Goal: Find specific page/section: Find specific page/section

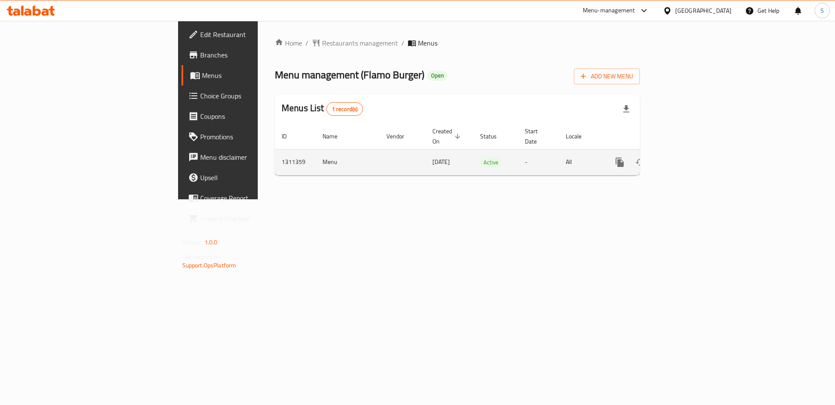
click at [691, 152] on link "enhanced table" at bounding box center [681, 162] width 20 height 20
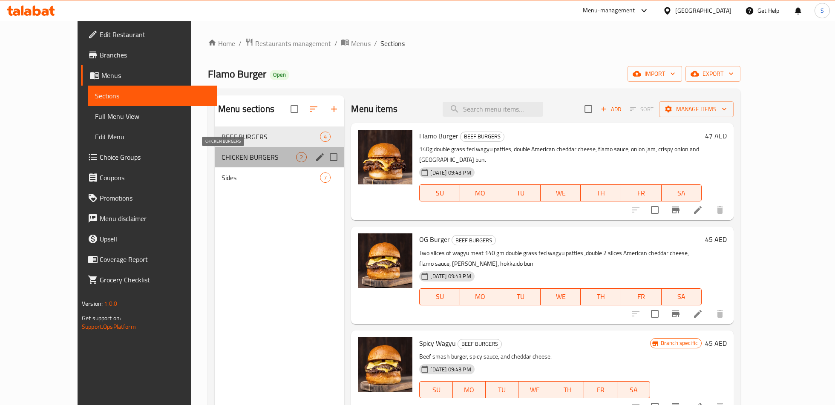
click at [267, 161] on span "CHICKEN BURGERS" at bounding box center [258, 157] width 75 height 10
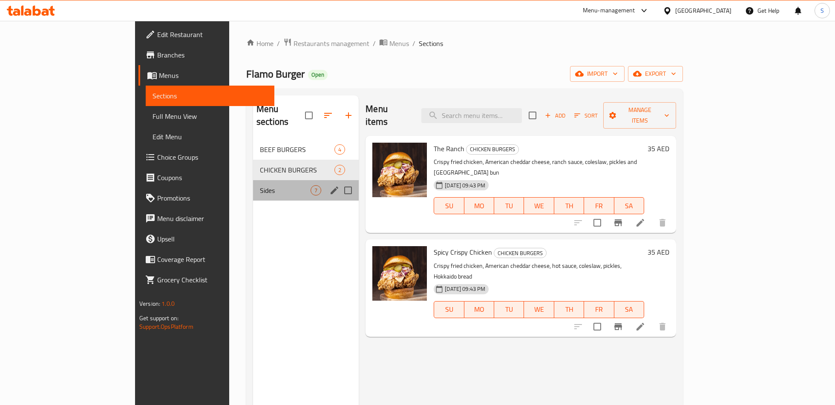
click at [254, 180] on div "Sides 7" at bounding box center [306, 190] width 106 height 20
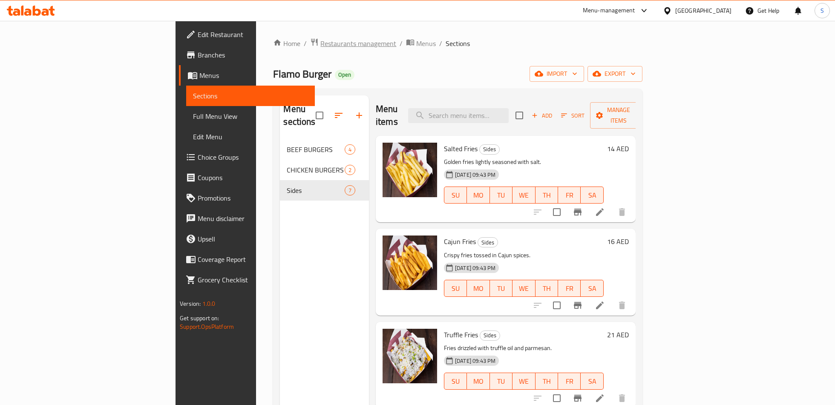
click at [320, 44] on span "Restaurants management" at bounding box center [358, 43] width 76 height 10
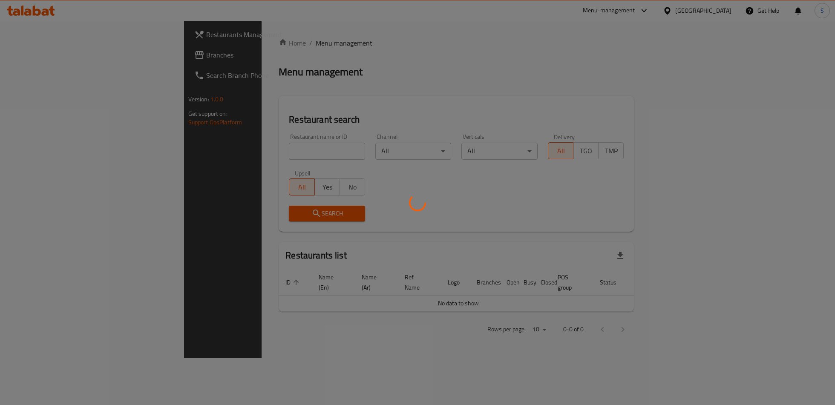
click at [254, 151] on div at bounding box center [417, 202] width 835 height 405
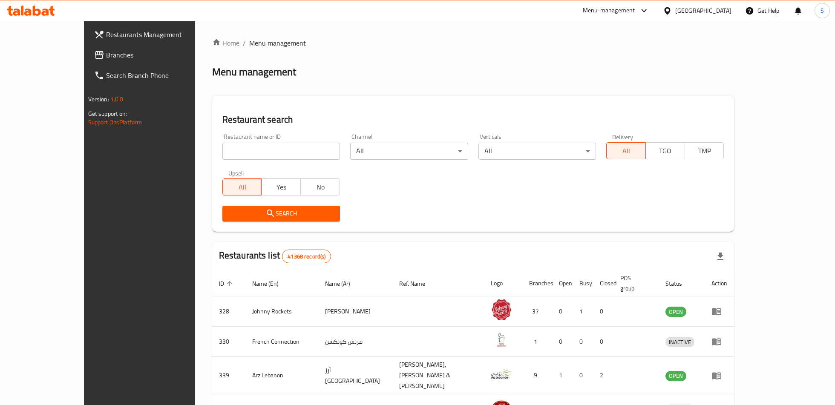
click at [254, 151] on input "search" at bounding box center [281, 151] width 118 height 17
paste input "HEALTHY SECTOR FOR HEALTHY FOOD - L.L.C - S.P.C"
click button "Search" at bounding box center [281, 214] width 118 height 16
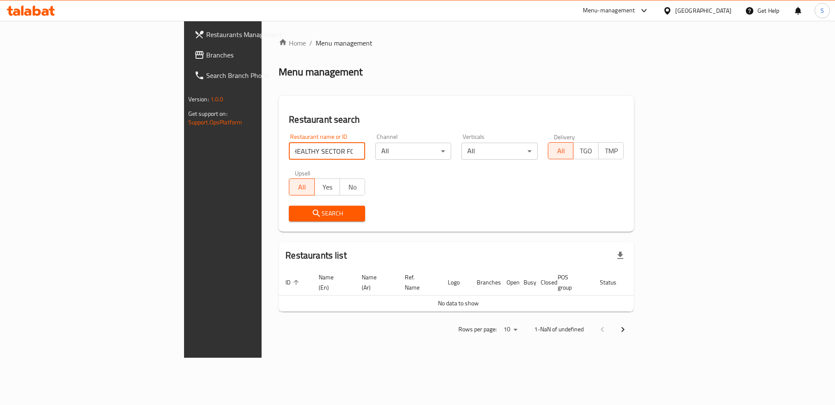
scroll to position [0, 0]
click button "Search" at bounding box center [327, 214] width 76 height 16
click at [289, 120] on h2 "Restaurant search" at bounding box center [456, 119] width 335 height 13
click at [289, 158] on input "HEALTHY SECTOR" at bounding box center [327, 151] width 76 height 17
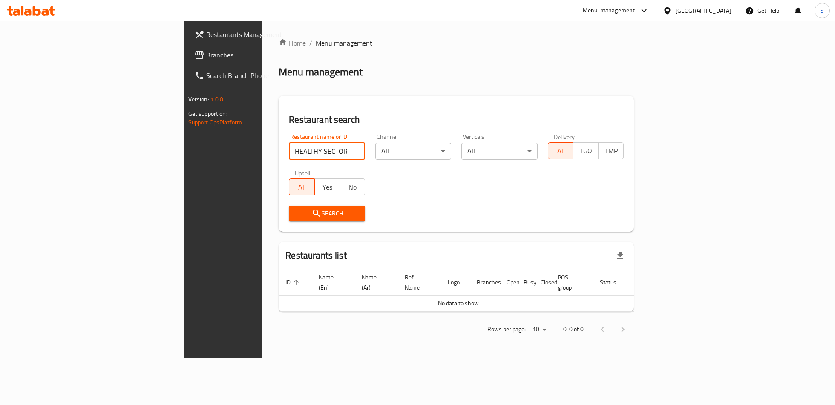
type input "HEALTHY SECTOR"
click button "Search" at bounding box center [327, 214] width 76 height 16
click at [310, 153] on input "HEALTHY SECTOR" at bounding box center [327, 151] width 76 height 17
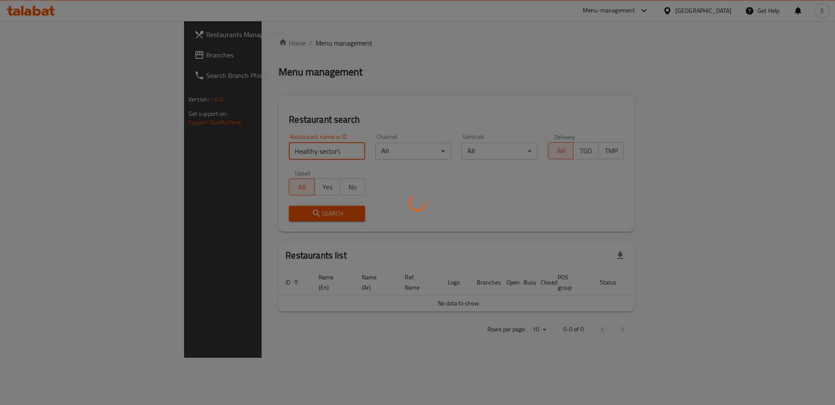
type input "Healthy sector"
click button "Search" at bounding box center [327, 214] width 76 height 16
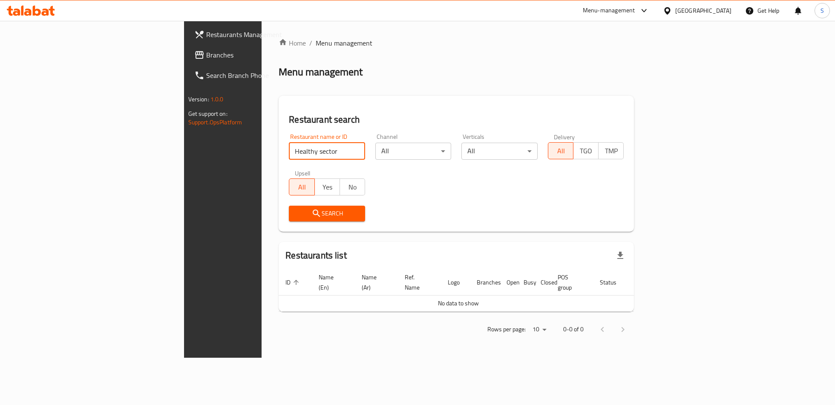
click button "Search" at bounding box center [327, 214] width 76 height 16
click at [206, 55] on span "Branches" at bounding box center [261, 55] width 110 height 10
